Goal: Information Seeking & Learning: Learn about a topic

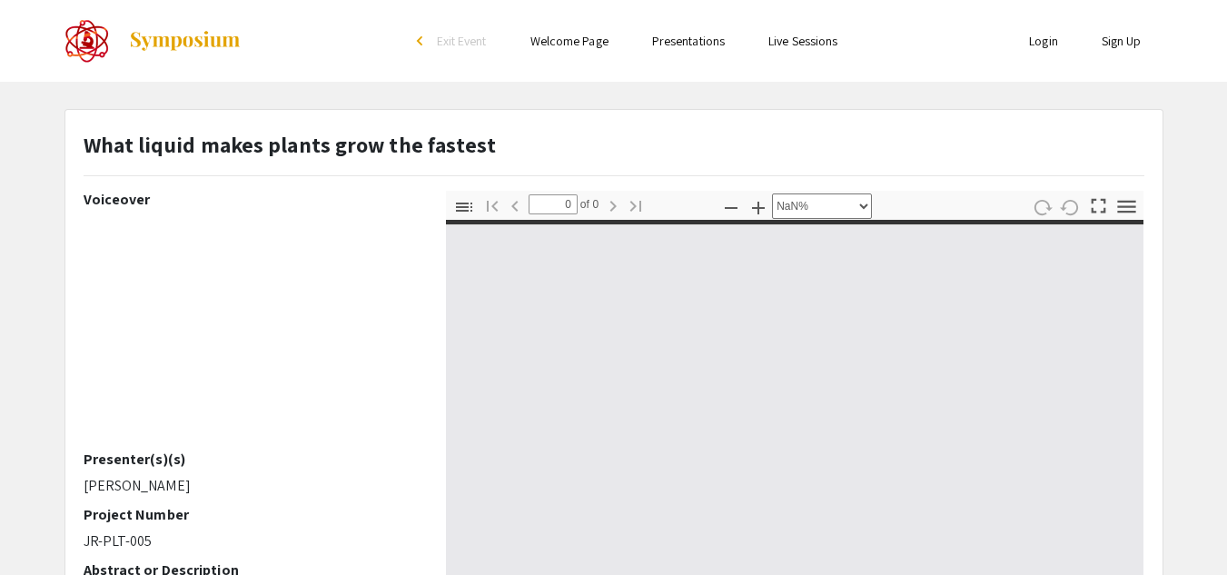
select select "auto"
type input "1"
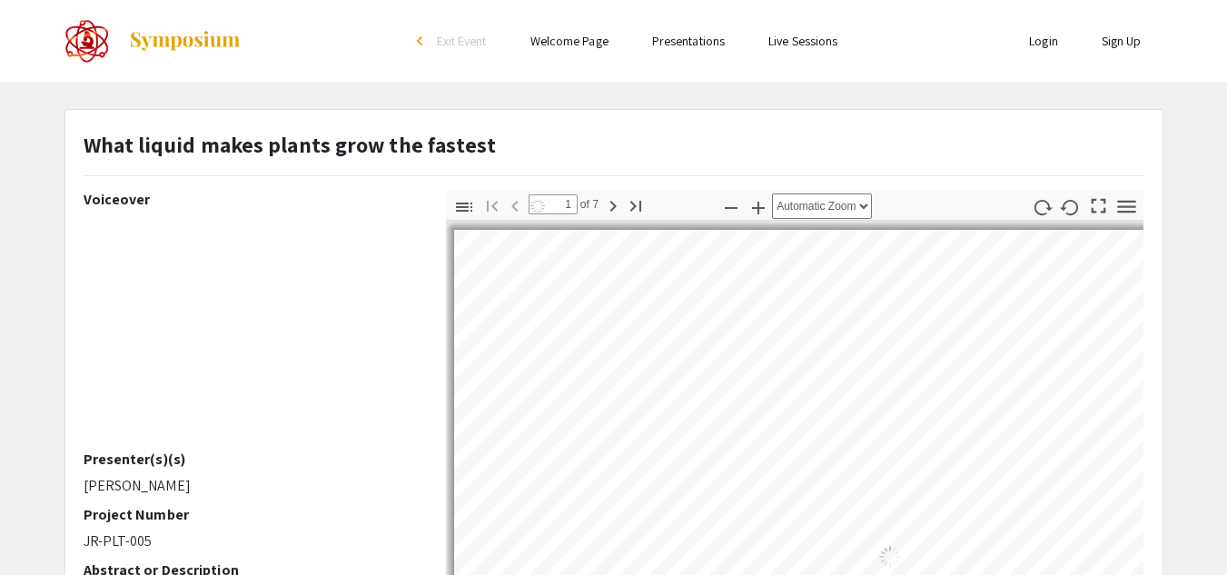
select select "auto"
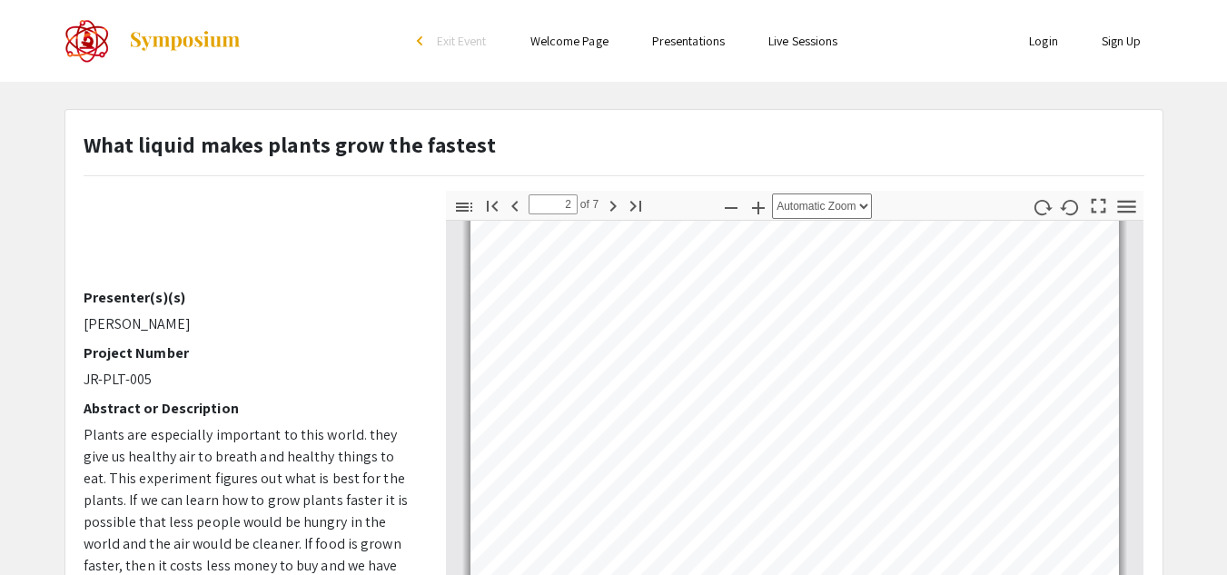
scroll to position [575, 0]
type input "3"
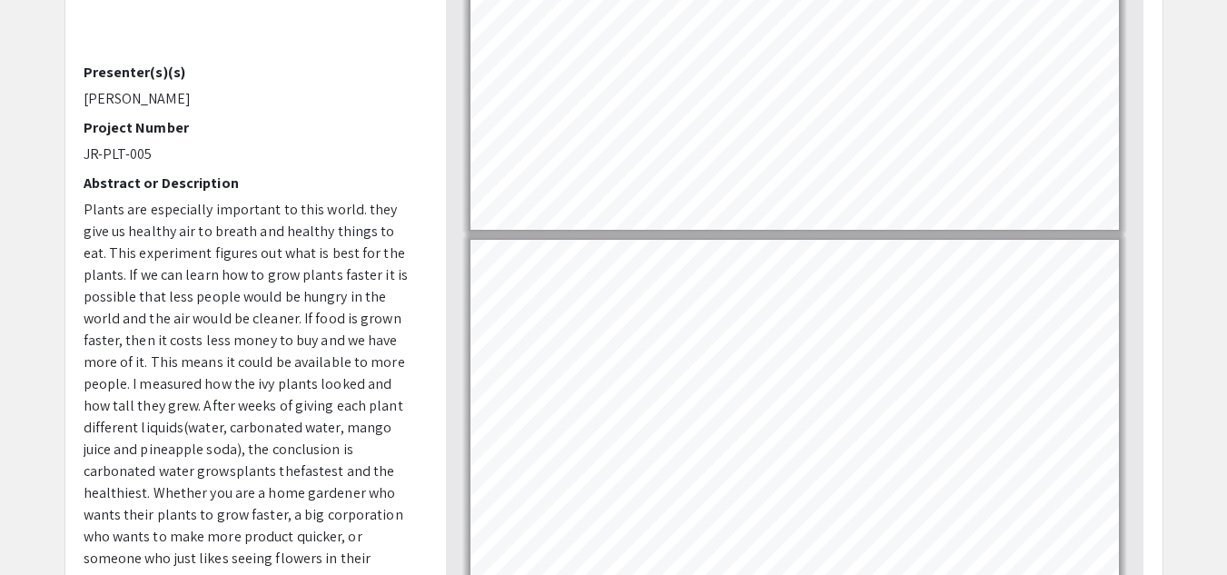
scroll to position [231, 0]
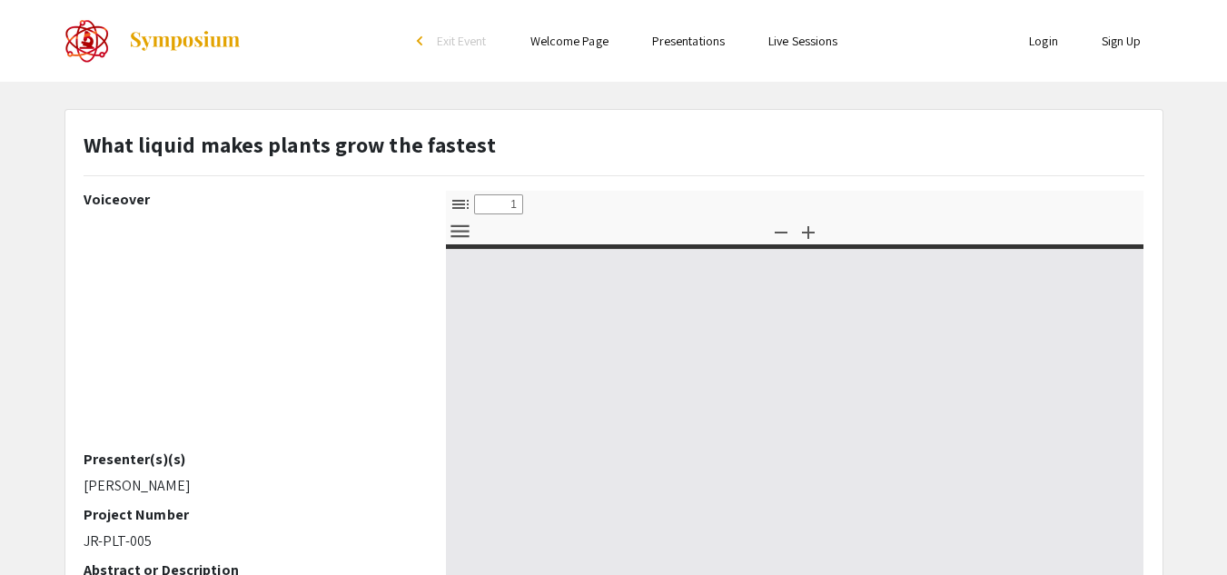
select select "custom"
type input "0"
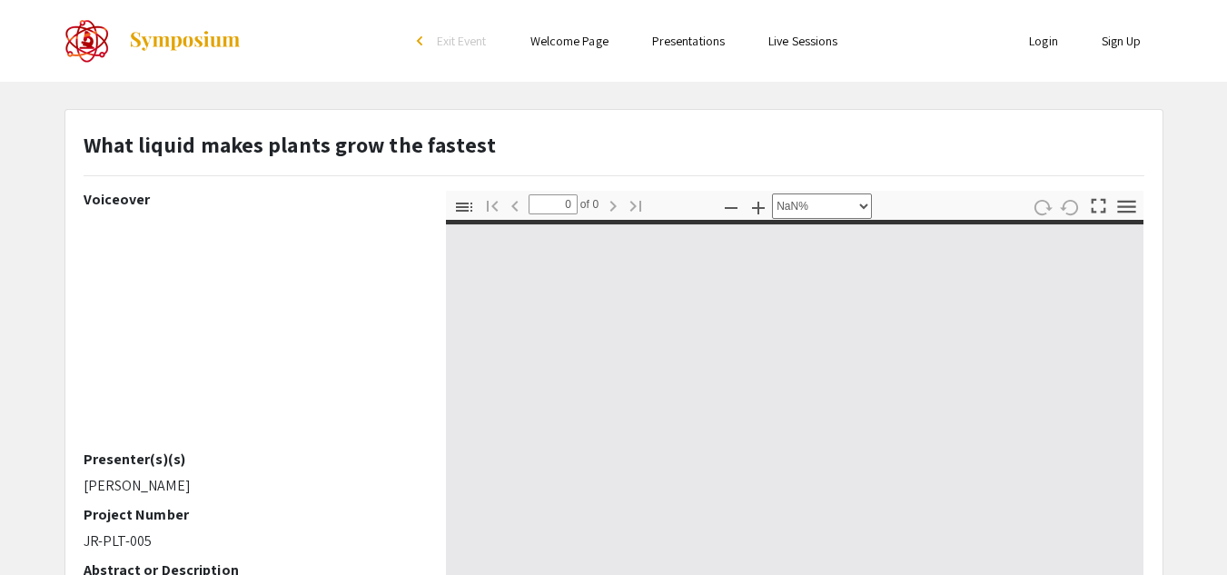
select select "auto"
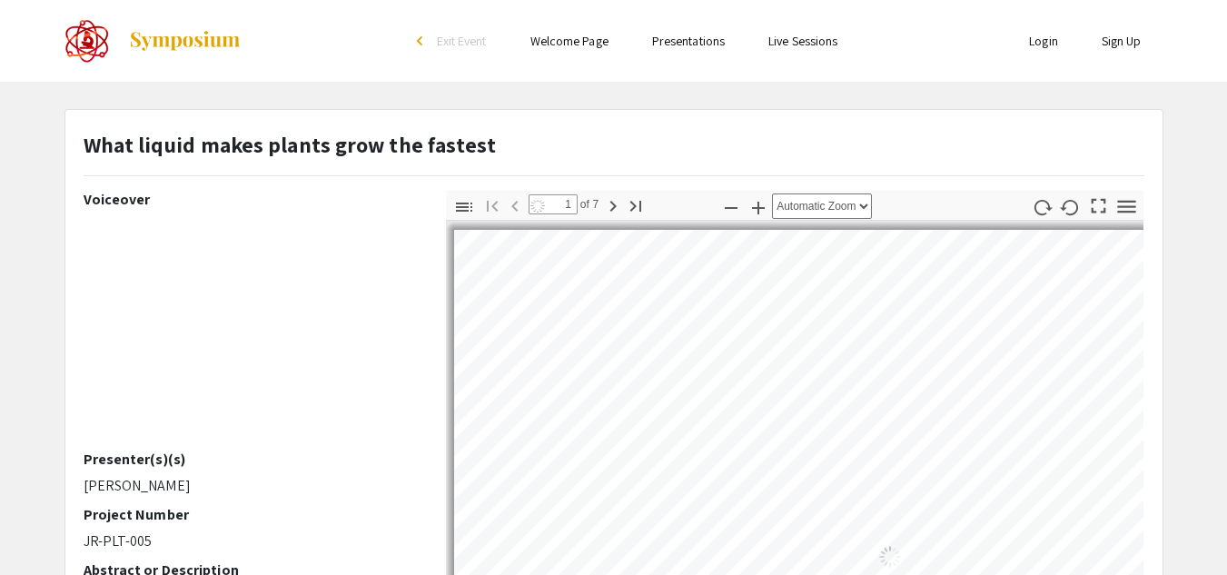
type input "1"
select select "auto"
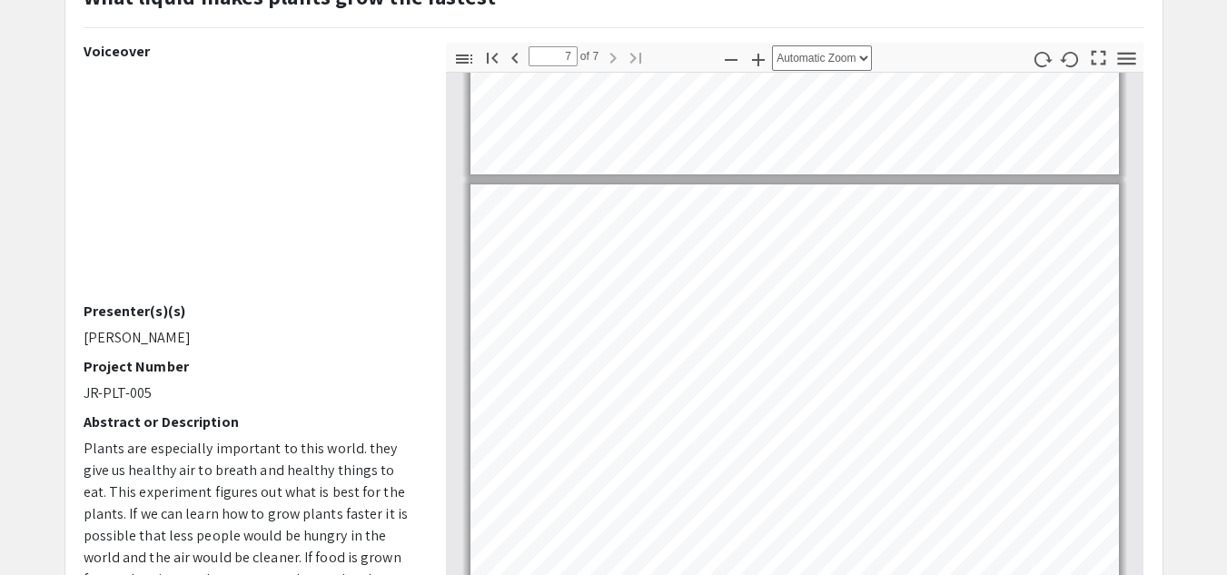
scroll to position [149, 0]
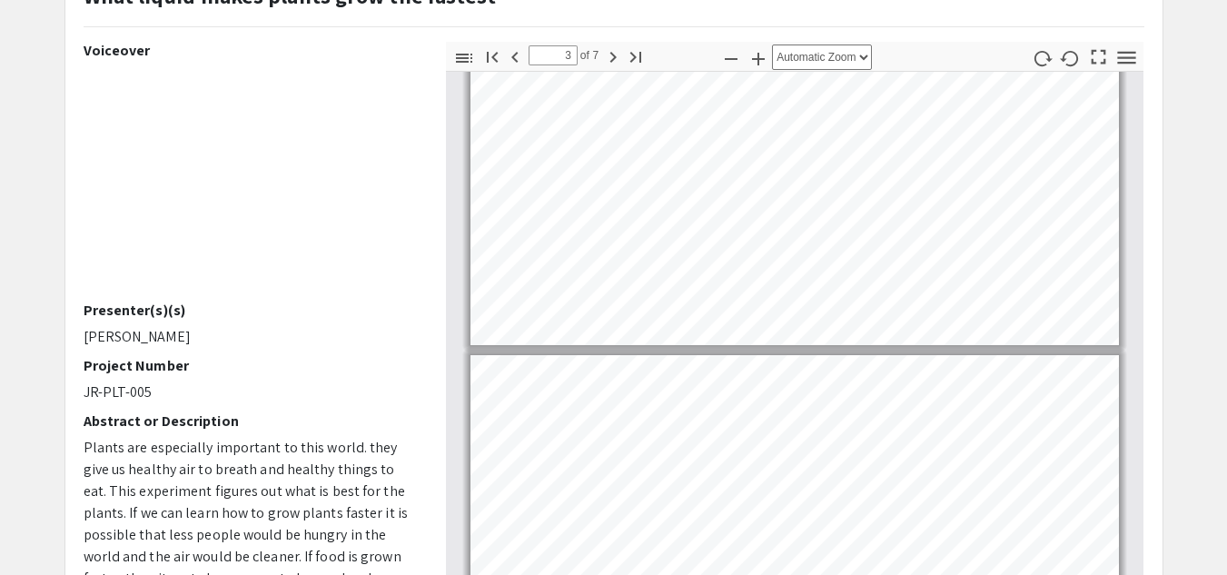
type input "2"
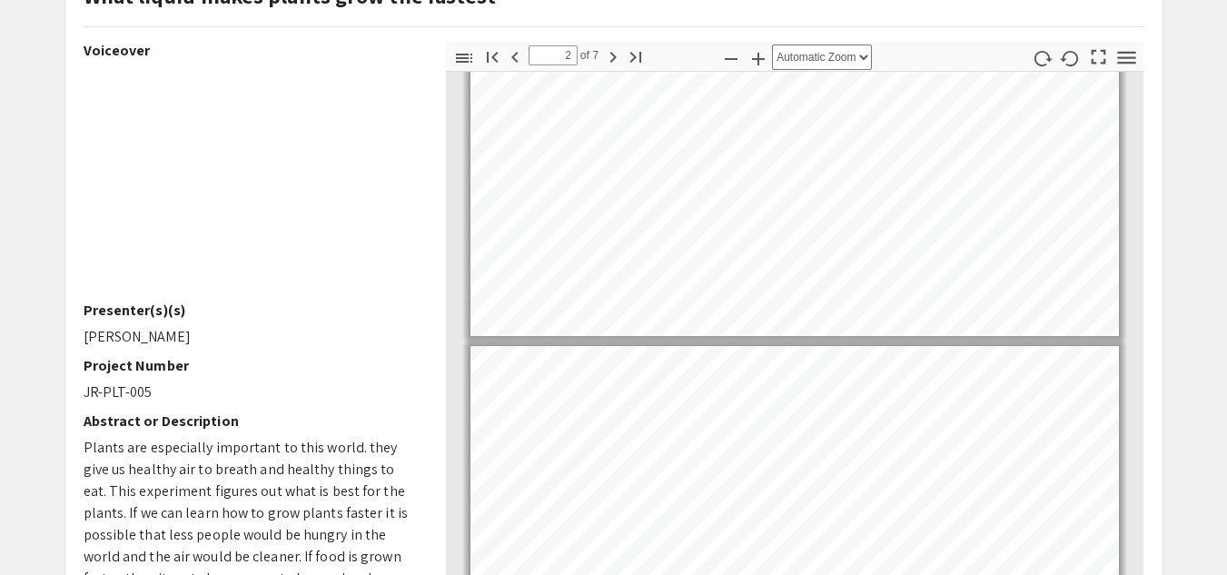
scroll to position [230, 0]
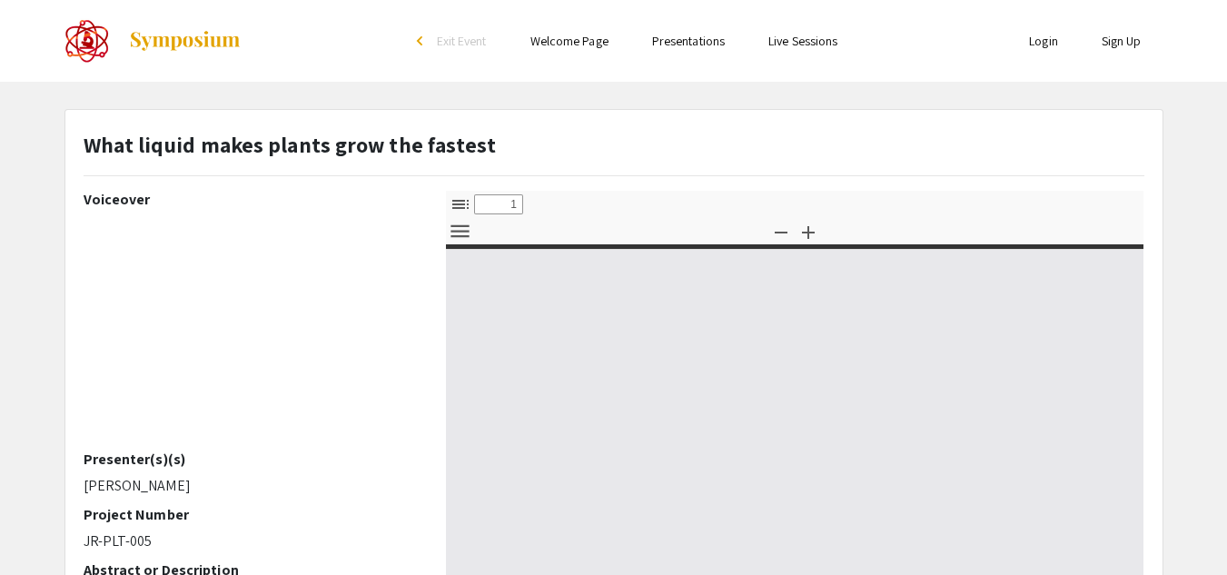
select select "custom"
type input "0"
select select "custom"
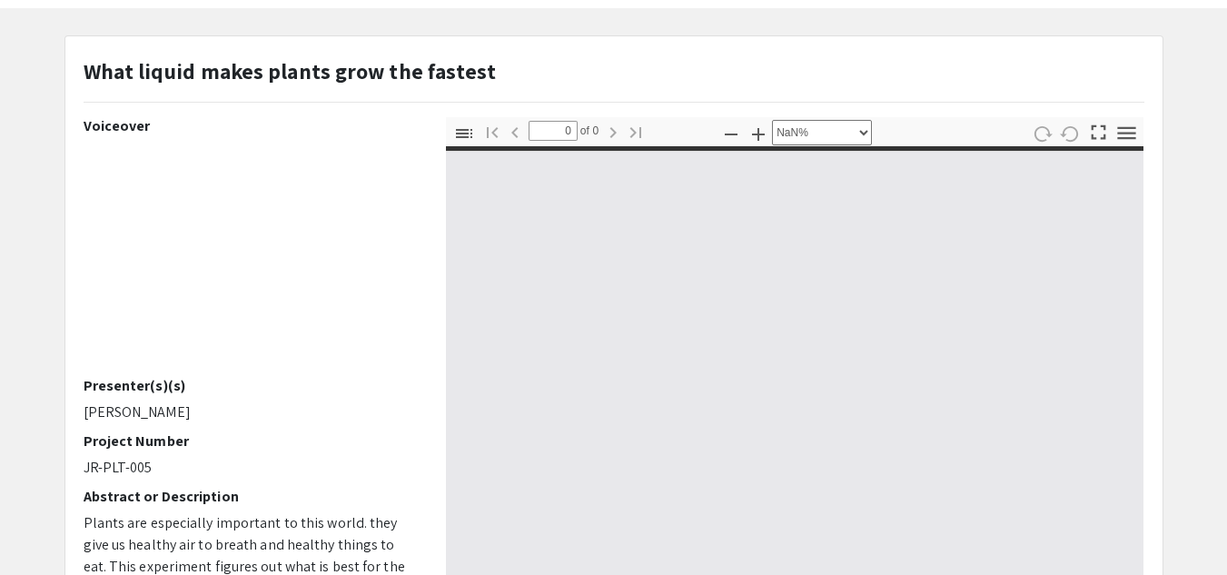
type input "1"
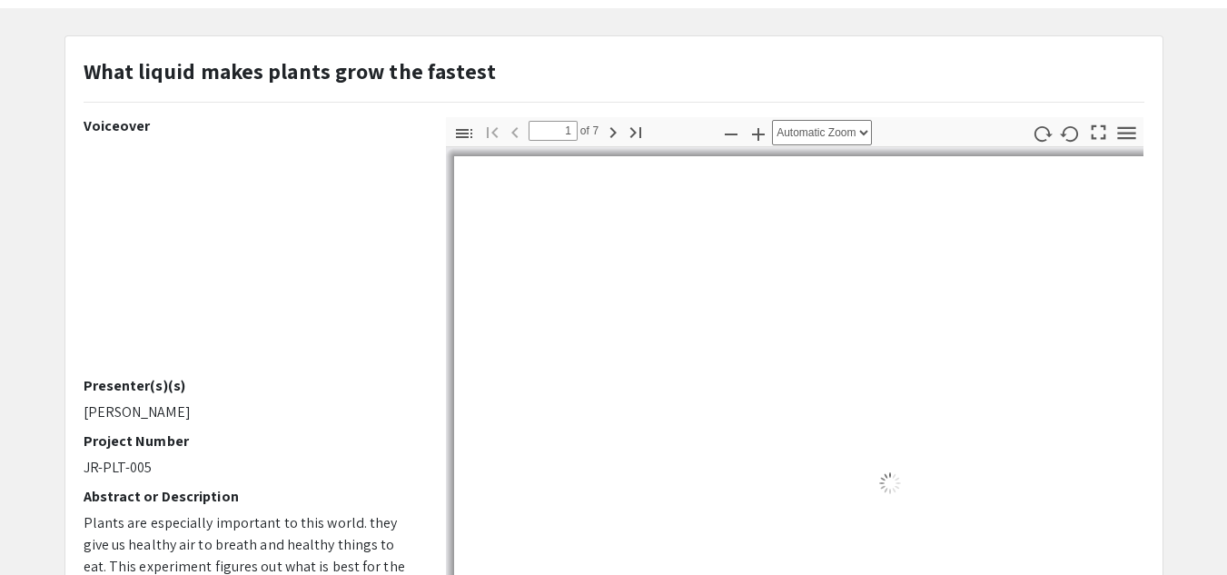
scroll to position [74, 0]
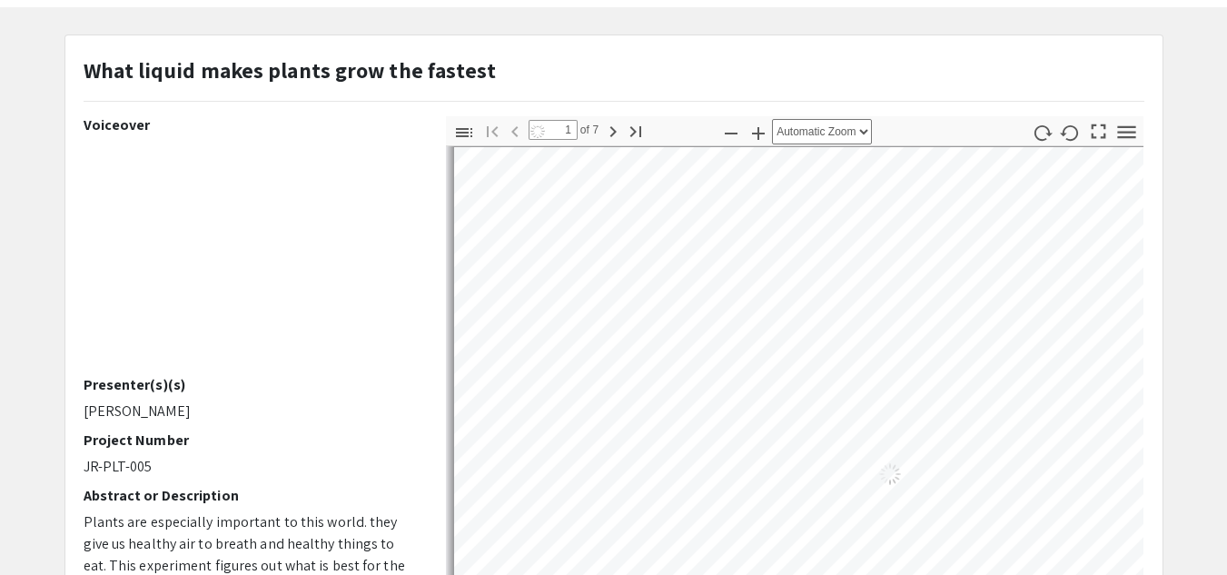
select select "auto"
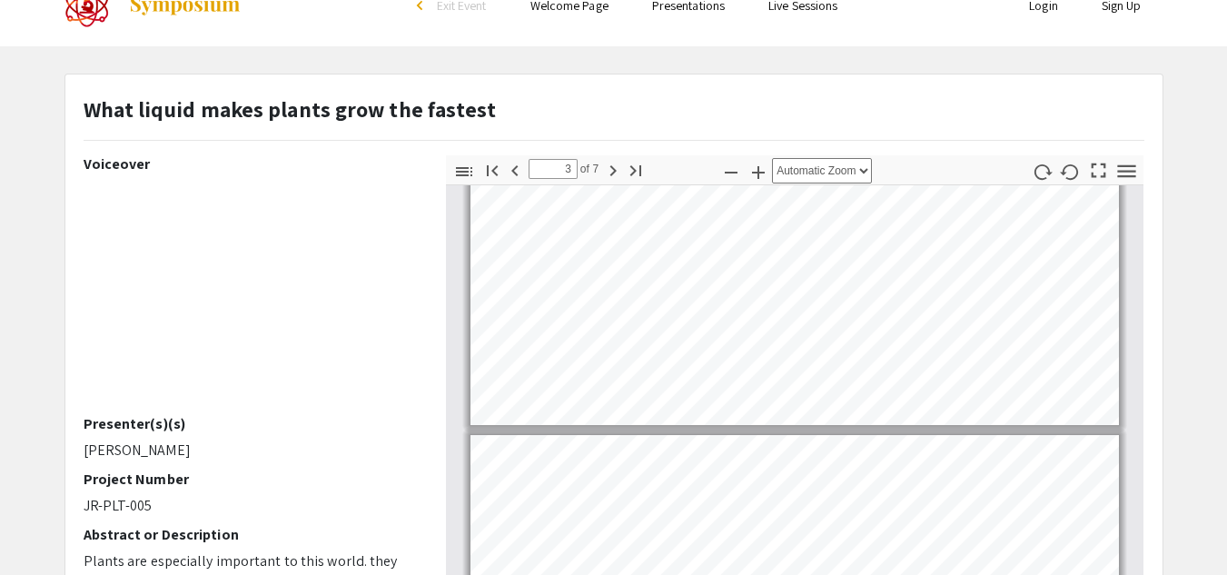
scroll to position [37, 0]
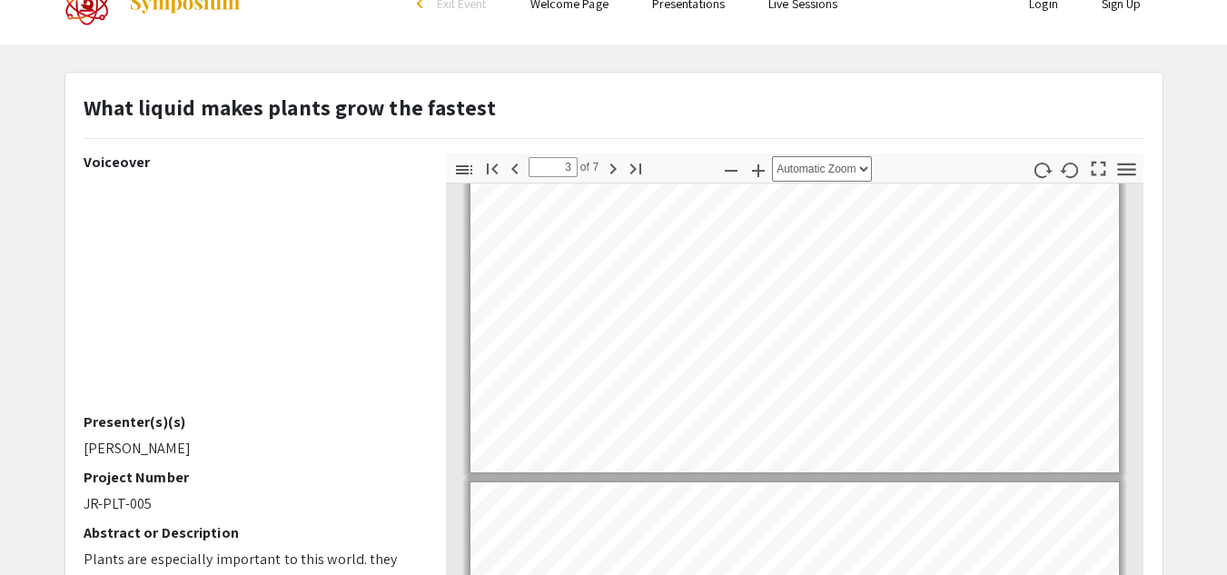
type input "2"
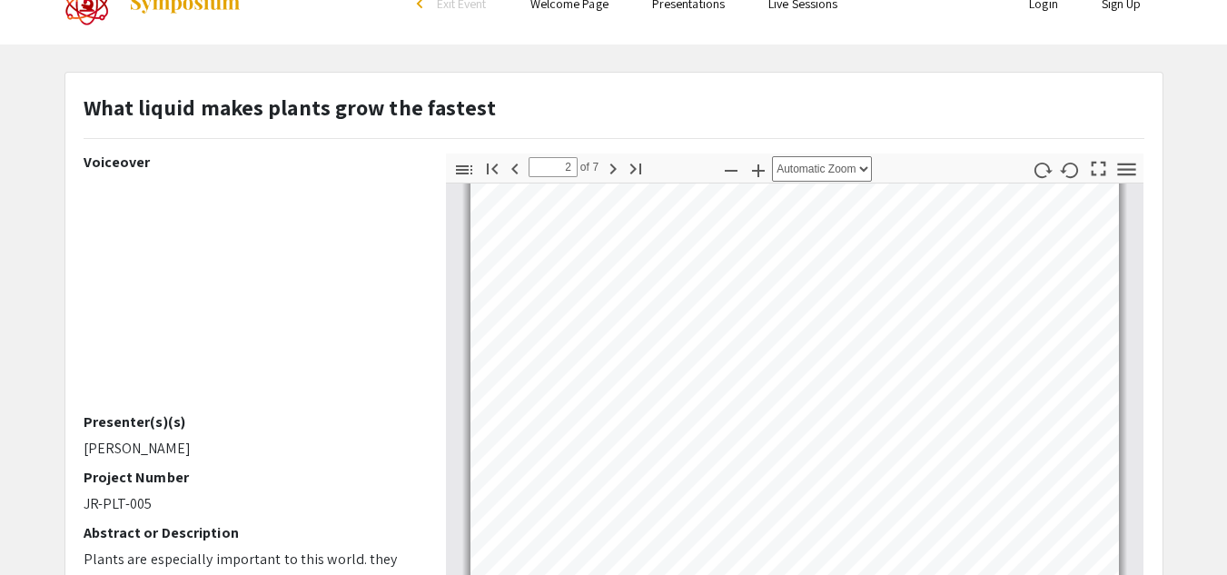
scroll to position [535, 0]
